Goal: Information Seeking & Learning: Find specific fact

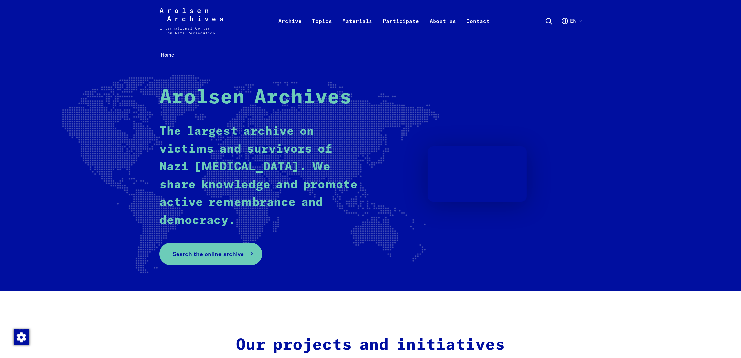
click at [219, 245] on link "Search the online archive" at bounding box center [210, 254] width 103 height 23
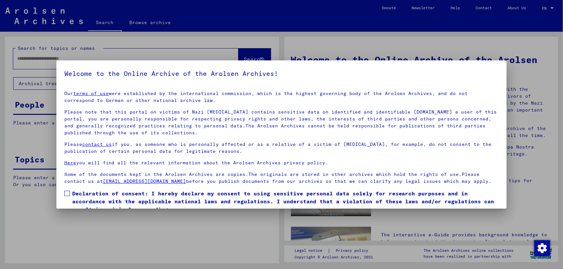
scroll to position [28, 0]
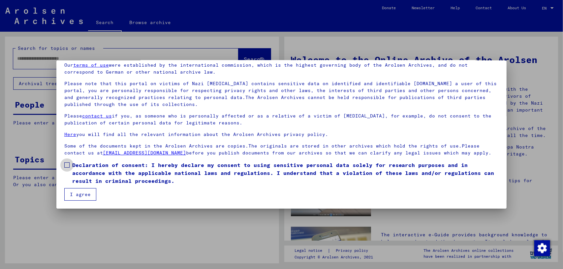
click at [69, 162] on span at bounding box center [66, 164] width 5 height 5
click at [78, 196] on button "I agree" at bounding box center [80, 194] width 32 height 13
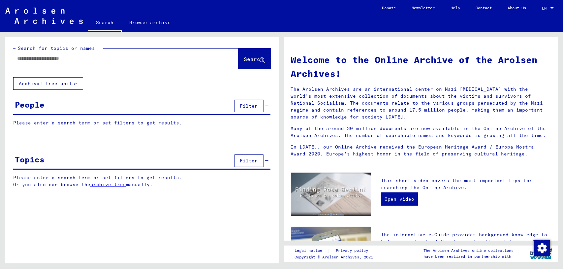
click at [92, 62] on div at bounding box center [116, 58] width 206 height 15
click at [126, 57] on input "text" at bounding box center [118, 58] width 202 height 7
type input "*********"
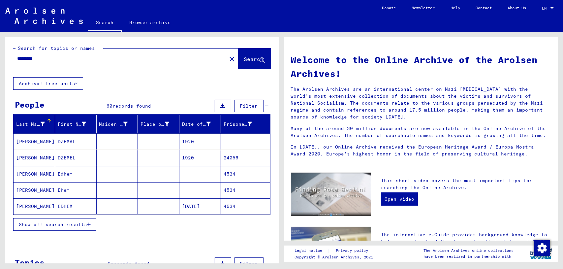
click at [68, 218] on button "Show all search results" at bounding box center [54, 224] width 83 height 13
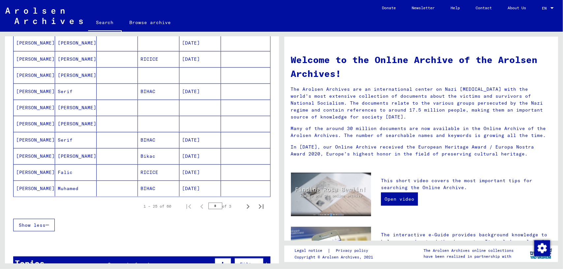
scroll to position [343, 0]
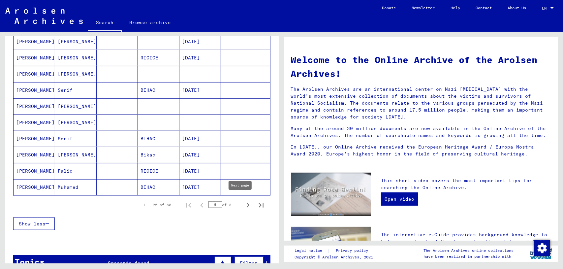
click at [244, 201] on icon "Next page" at bounding box center [248, 205] width 9 height 9
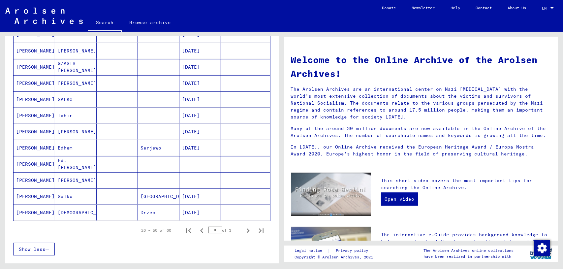
scroll to position [324, 0]
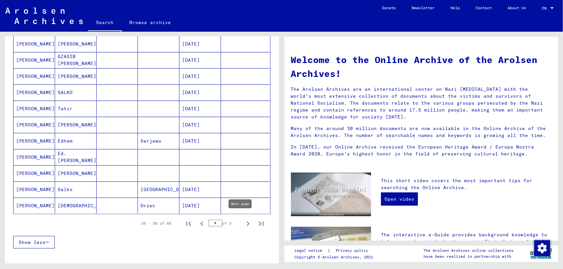
click at [244, 219] on icon "Next page" at bounding box center [248, 223] width 9 height 9
type input "*"
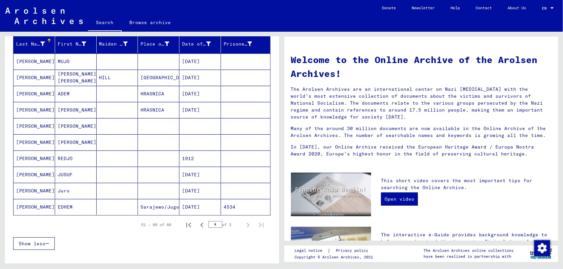
scroll to position [78, 0]
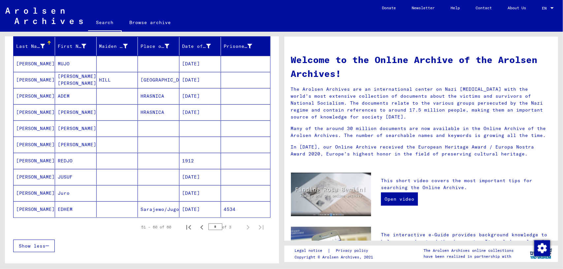
click at [82, 144] on mat-cell "[PERSON_NAME]" at bounding box center [76, 145] width 42 height 16
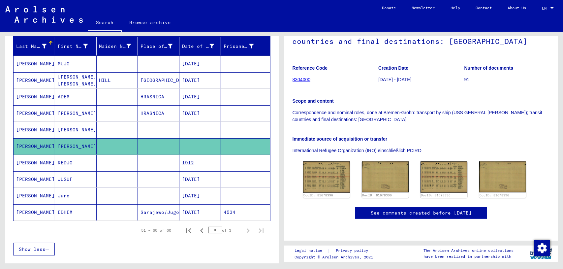
scroll to position [112, 0]
click at [335, 160] on img at bounding box center [326, 176] width 49 height 33
